Goal: Transaction & Acquisition: Purchase product/service

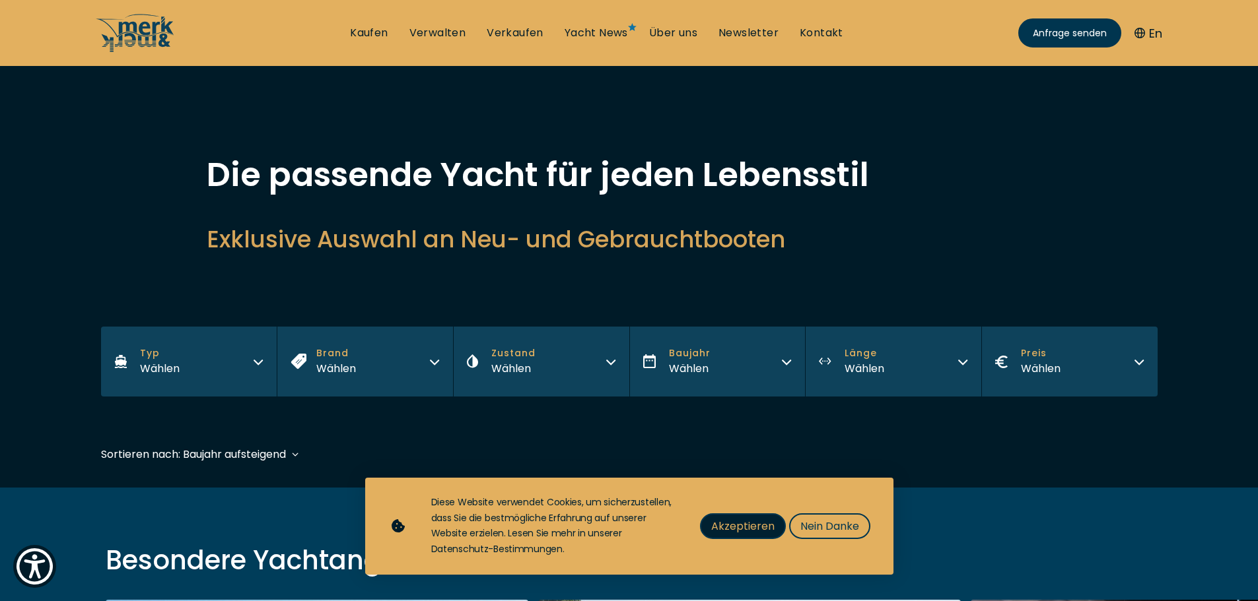
click at [721, 518] on span "Akzeptieren" at bounding box center [742, 526] width 63 height 17
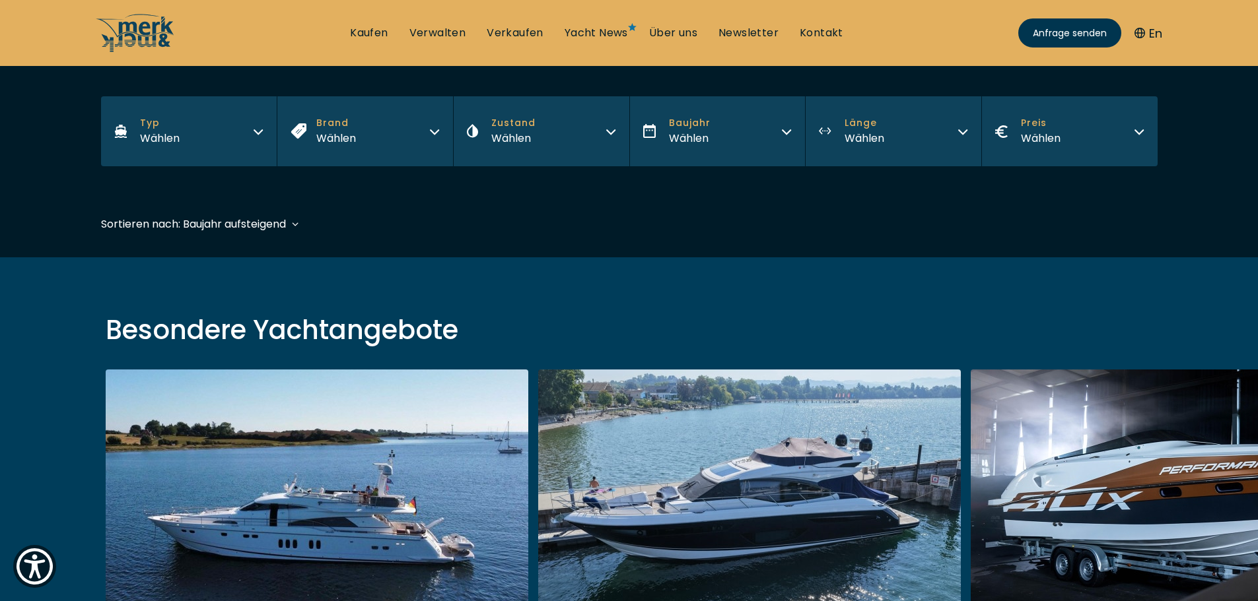
scroll to position [198, 0]
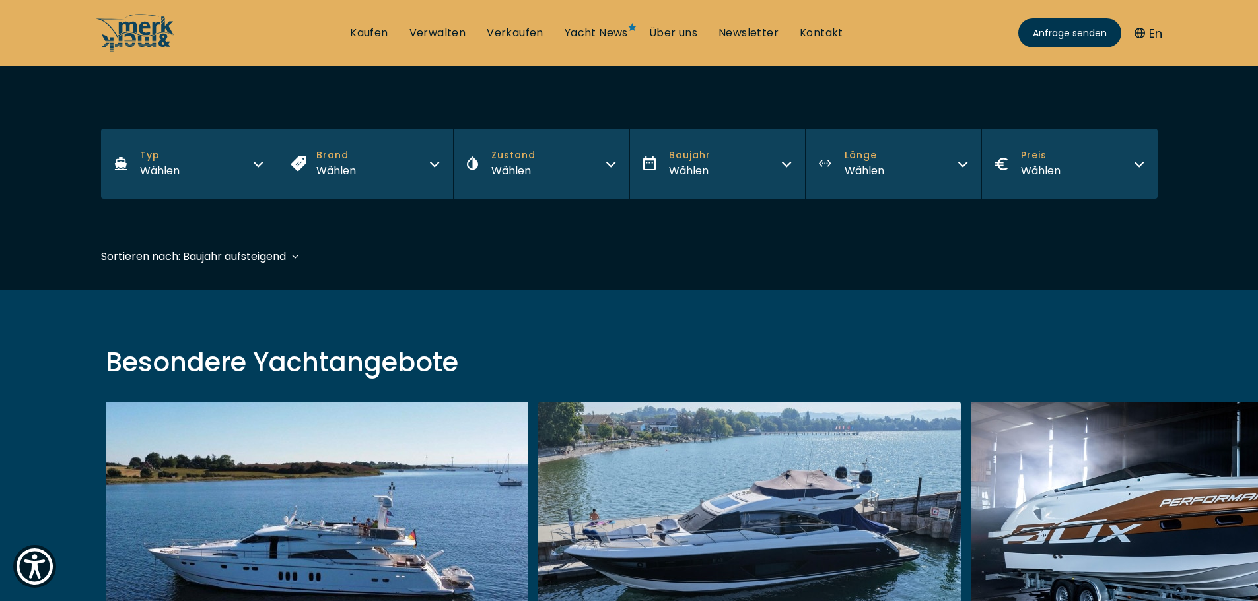
click at [904, 164] on button "Länge Wählen" at bounding box center [893, 164] width 176 height 70
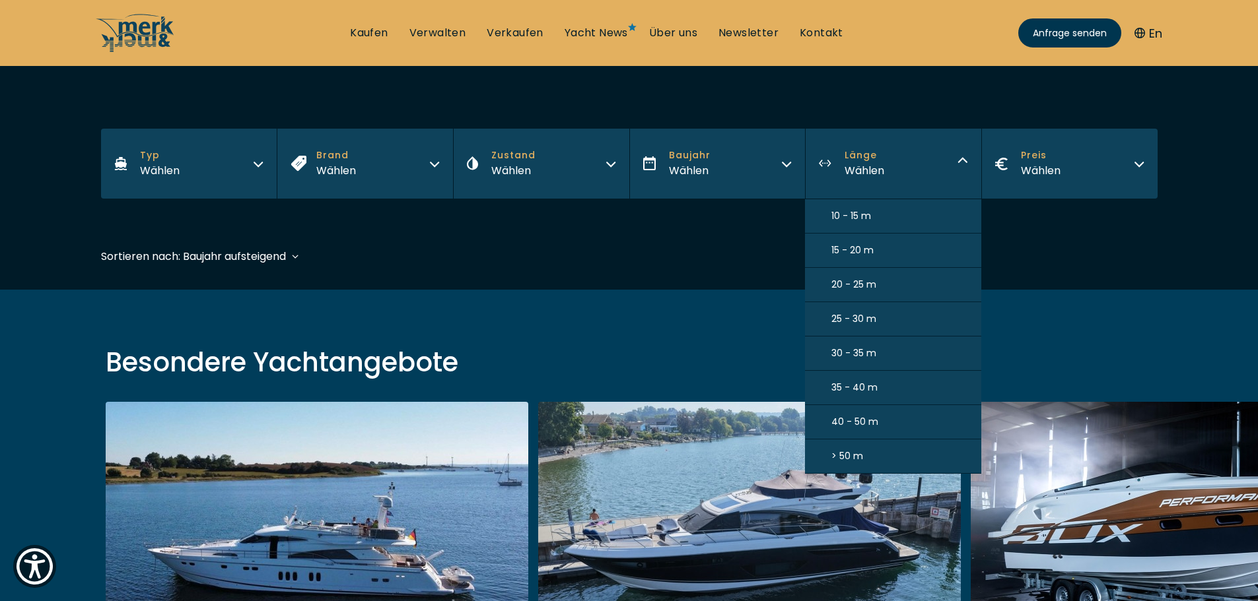
click at [870, 212] on span "10 - 15 m" at bounding box center [851, 216] width 40 height 14
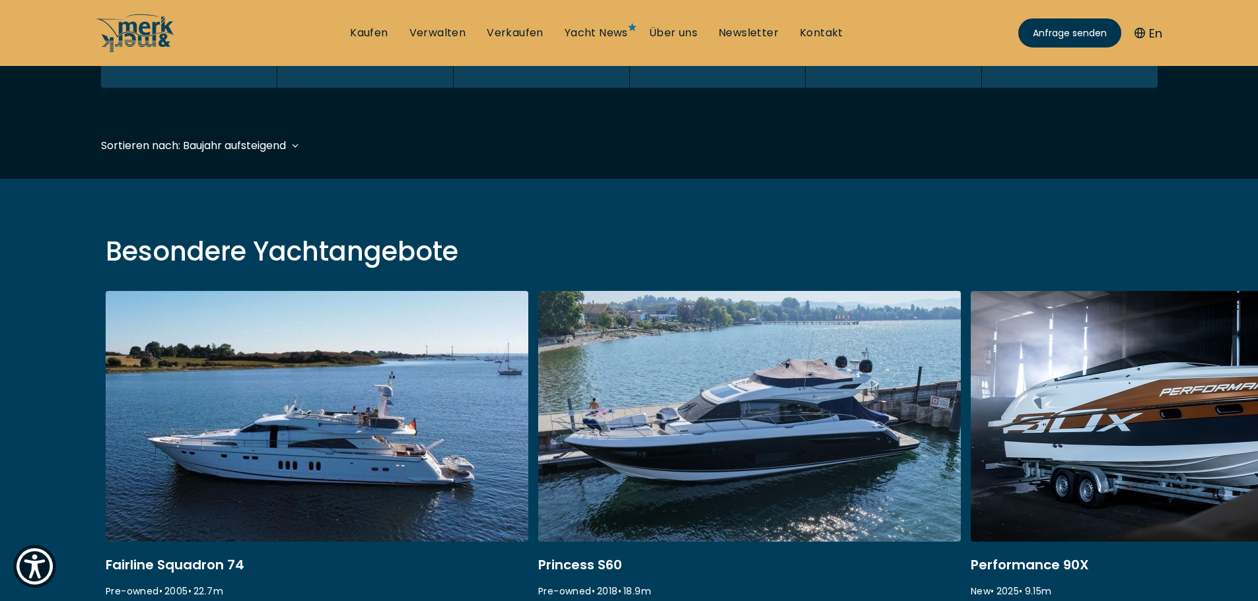
scroll to position [327, 0]
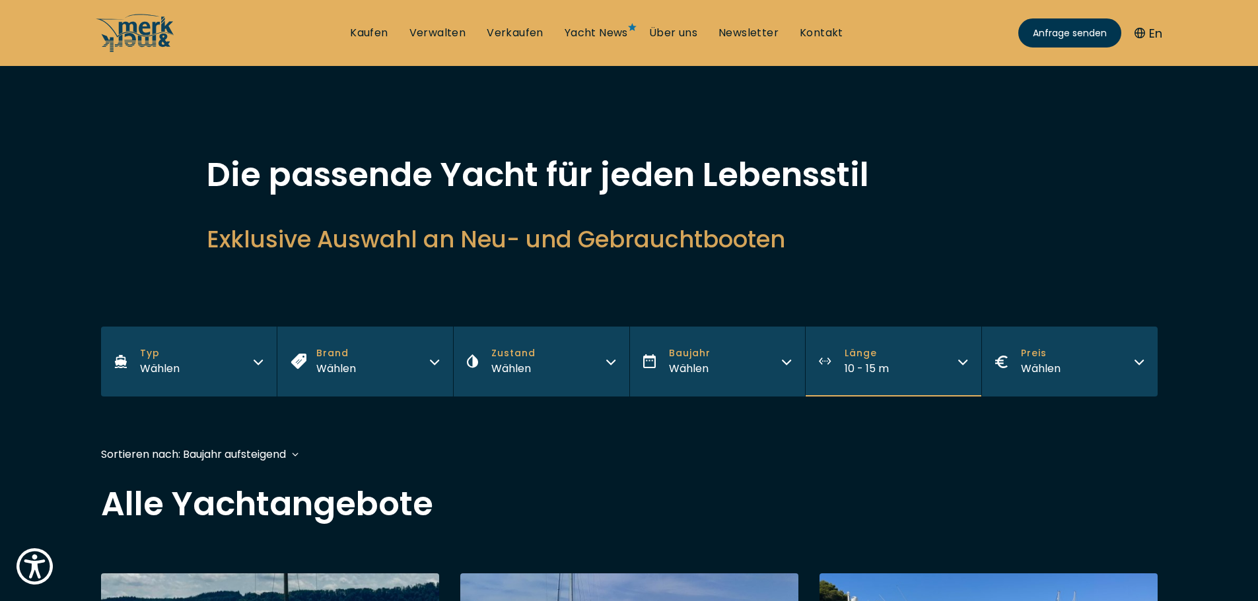
click at [1116, 372] on button "Preis Wählen" at bounding box center [1069, 362] width 176 height 70
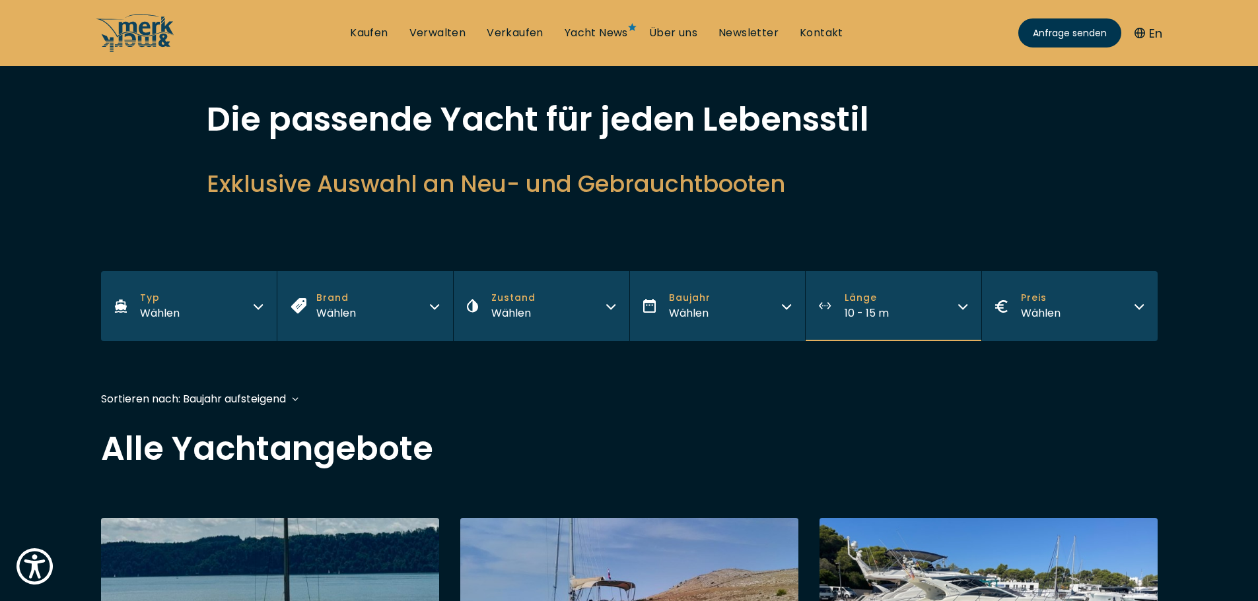
scroll to position [198, 0]
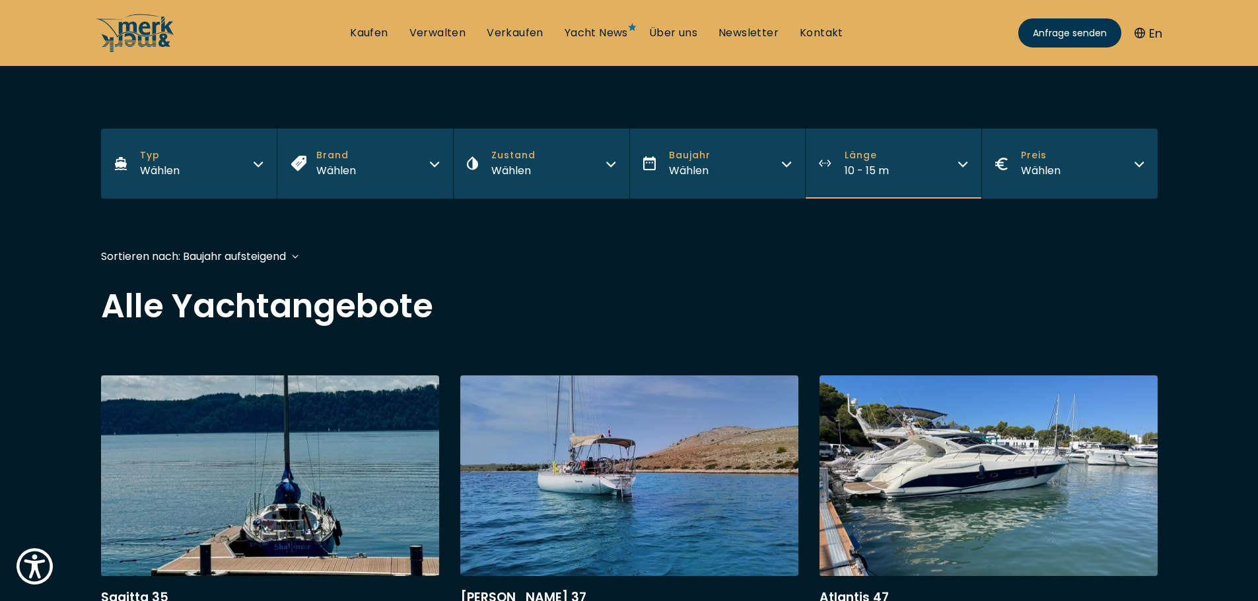
click at [252, 252] on div "Sortieren nach: Baujahr aufsteigend Baujahr aufsteigend Preis absteigend Preis …" at bounding box center [193, 256] width 185 height 17
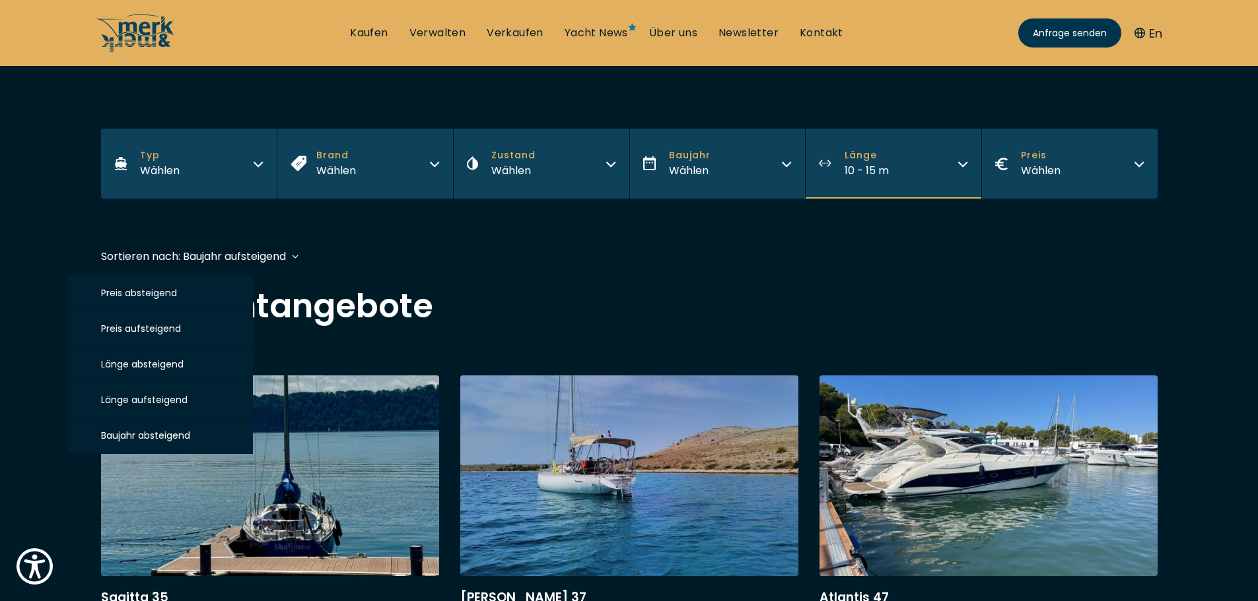
click at [163, 298] on span "Preis absteigend" at bounding box center [139, 292] width 76 height 13
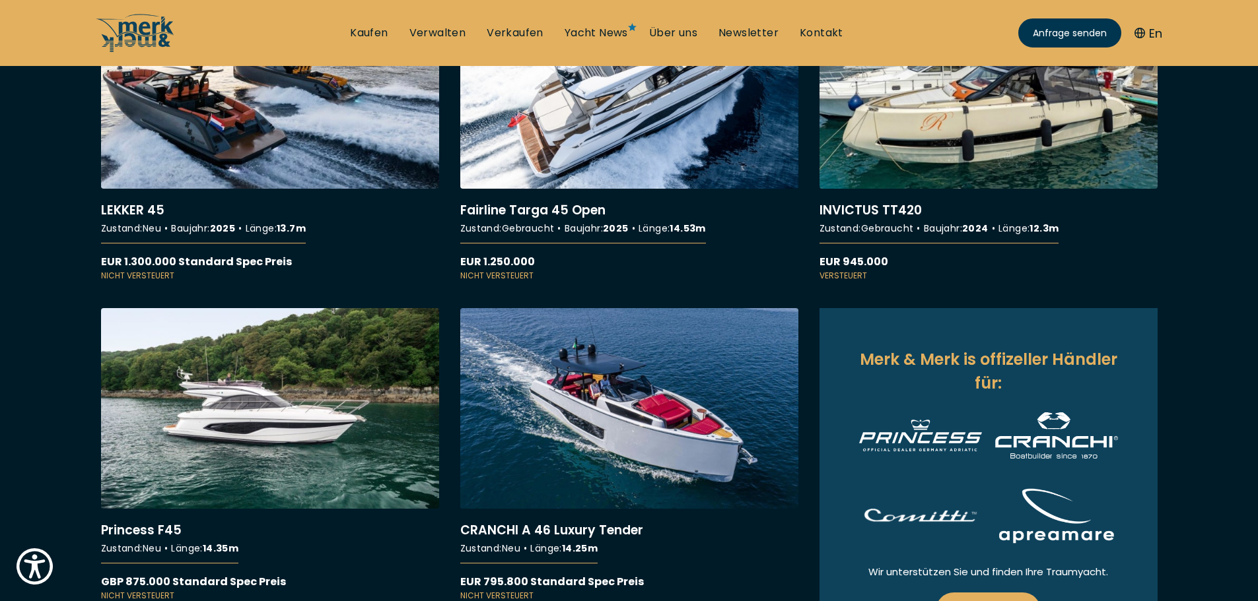
scroll to position [660, 0]
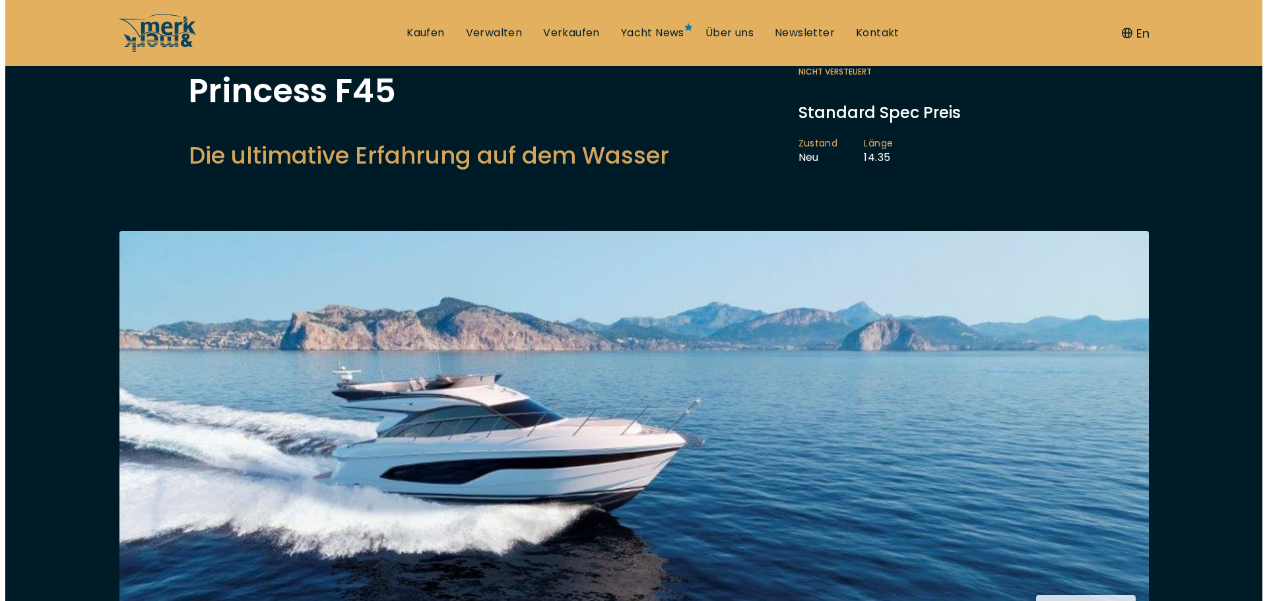
scroll to position [264, 0]
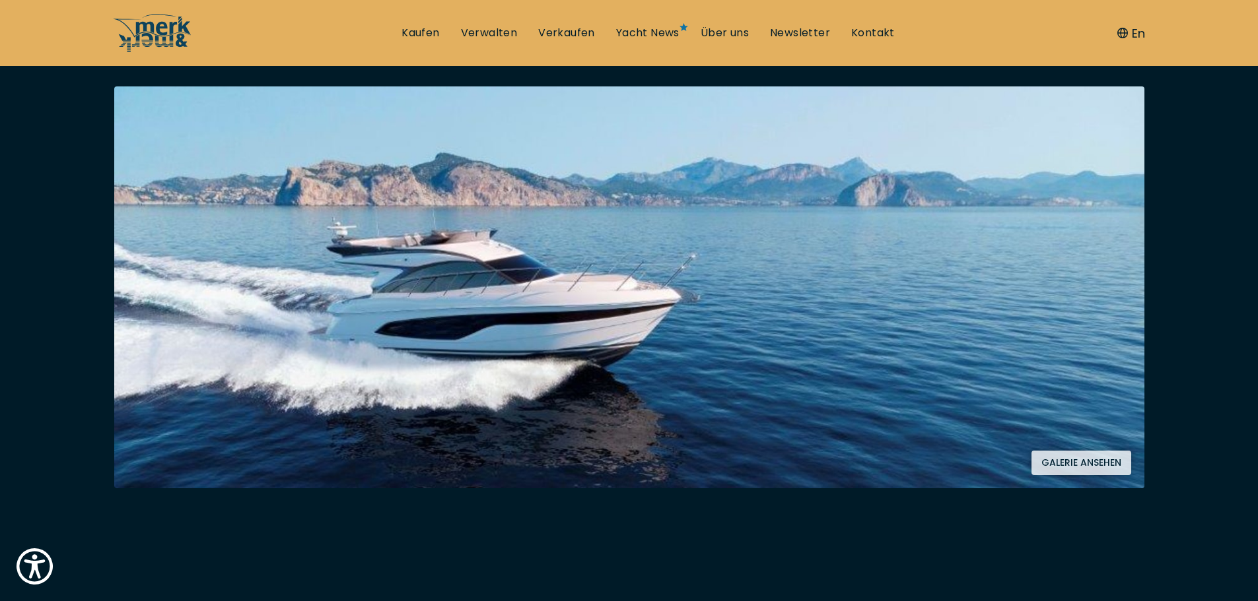
click at [1098, 471] on button "Galerie ansehen" at bounding box center [1081, 463] width 100 height 24
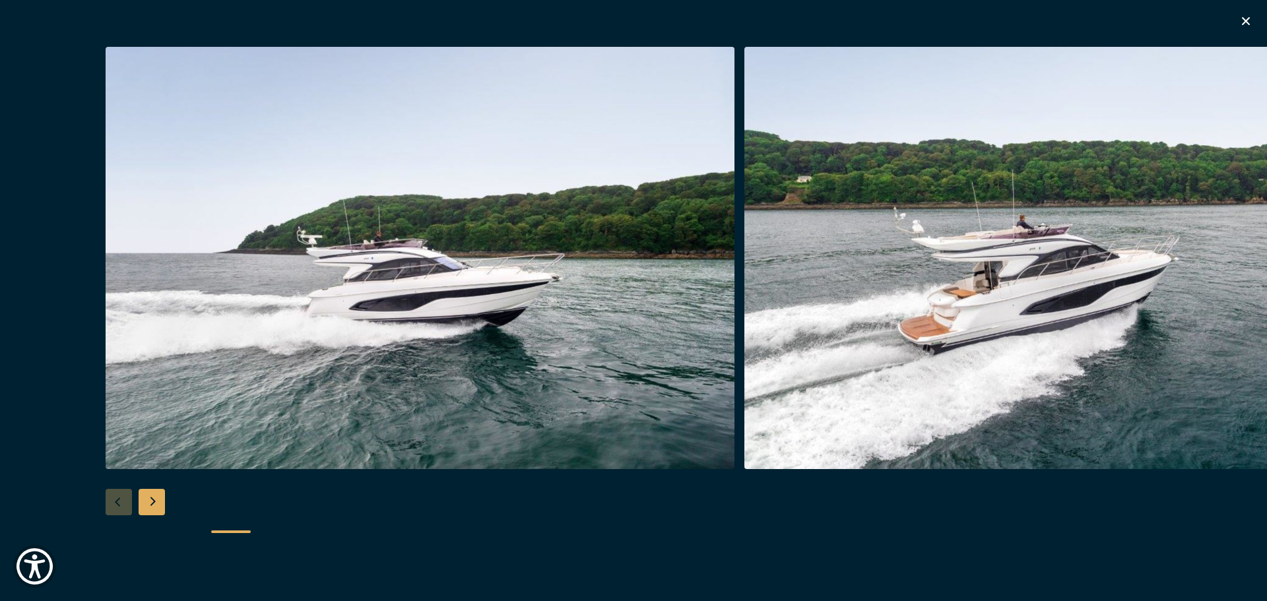
click at [148, 506] on div "Next slide" at bounding box center [152, 502] width 26 height 26
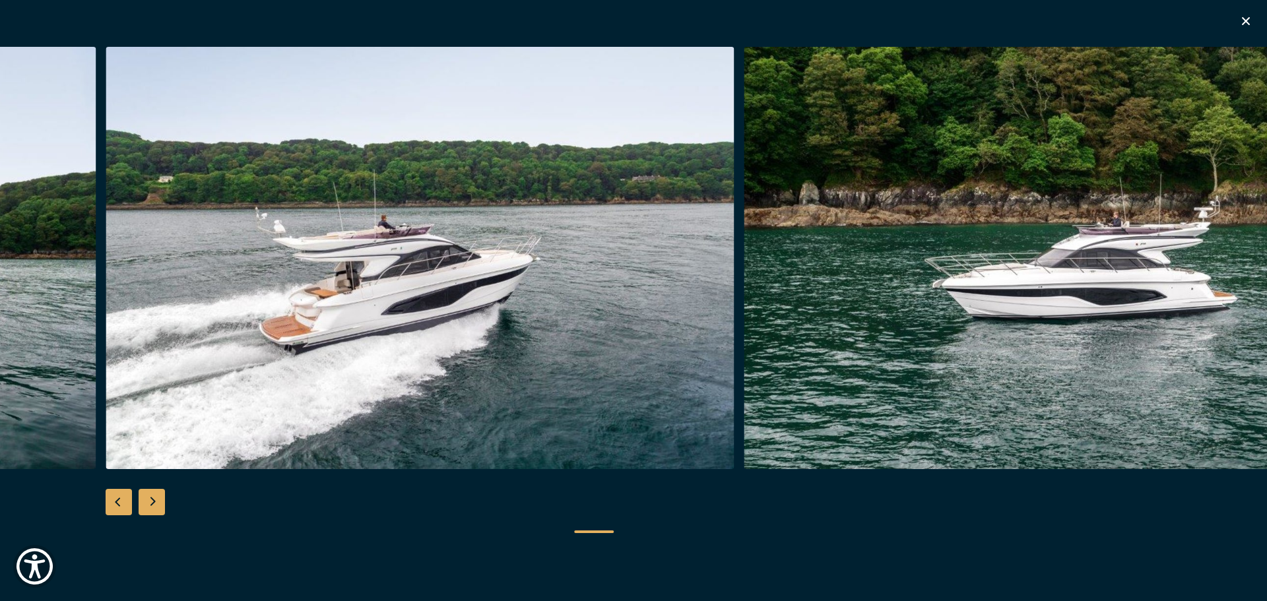
click at [148, 504] on div "Next slide" at bounding box center [152, 502] width 26 height 26
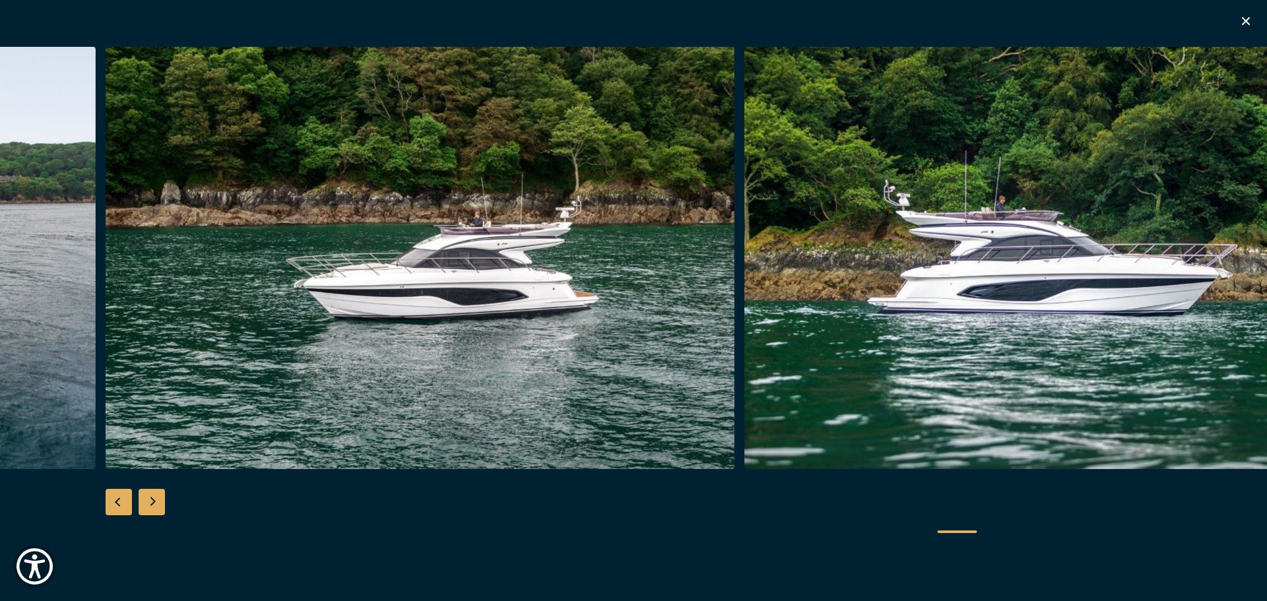
click at [160, 498] on div "Next slide" at bounding box center [152, 502] width 26 height 26
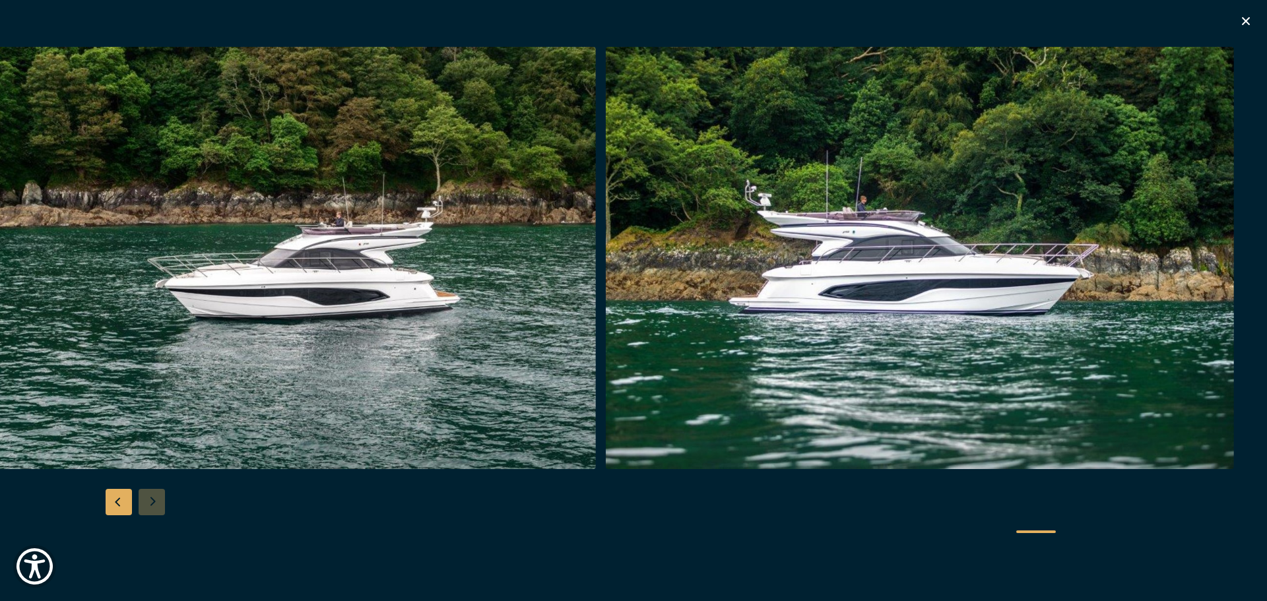
click at [160, 498] on div at bounding box center [633, 301] width 1267 height 508
click at [106, 502] on div "Previous slide" at bounding box center [119, 502] width 26 height 26
